Goal: Task Accomplishment & Management: Manage account settings

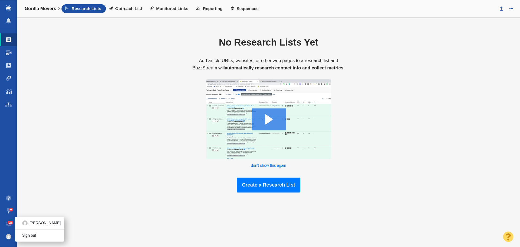
click at [10, 236] on img at bounding box center [8, 236] width 5 height 5
click at [9, 223] on span "22" at bounding box center [11, 223] width 6 height 4
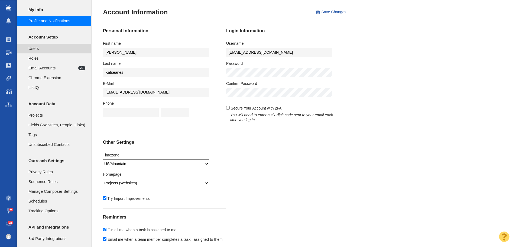
click at [51, 47] on span "Users" at bounding box center [56, 49] width 57 height 6
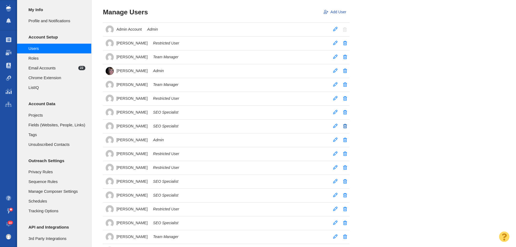
click at [347, 125] on span at bounding box center [345, 126] width 4 height 4
